Goal: Check status: Check status

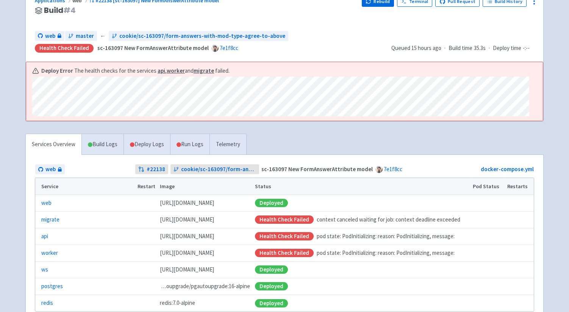
scroll to position [130, 0]
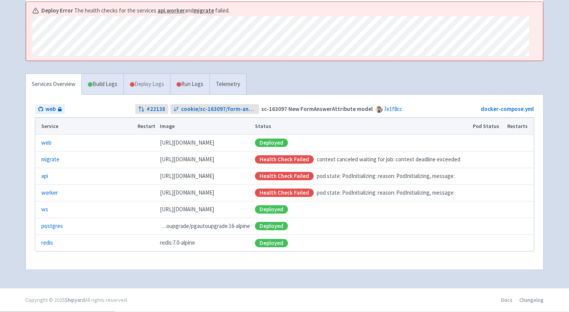
click at [151, 85] on link "Deploy Logs" at bounding box center [147, 84] width 47 height 21
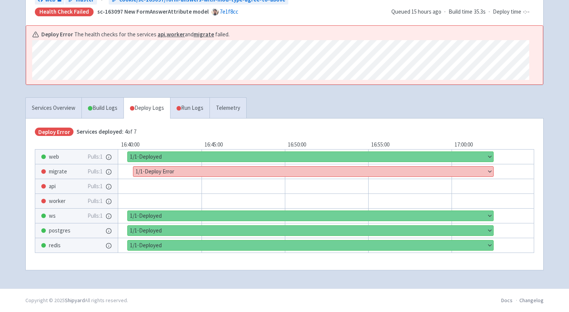
click at [490, 173] on button "Show details" at bounding box center [313, 172] width 360 height 10
